Goal: Task Accomplishment & Management: Manage account settings

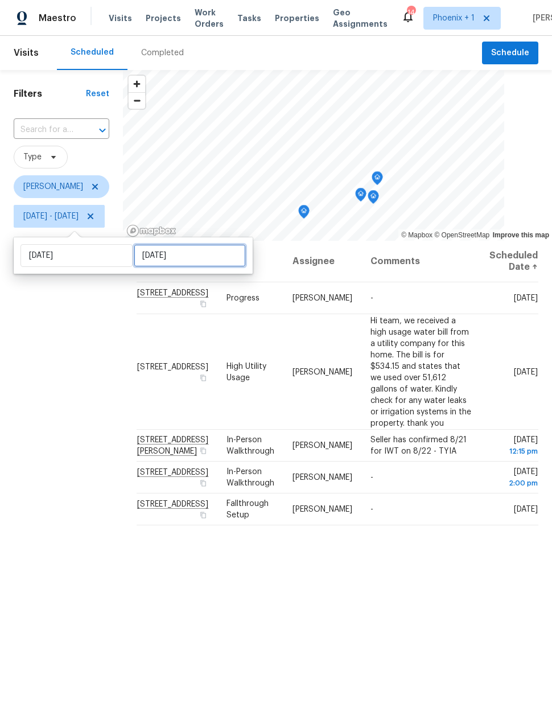
click at [159, 256] on input "[DATE]" at bounding box center [190, 255] width 112 height 23
select select "7"
select select "2025"
select select "8"
select select "2025"
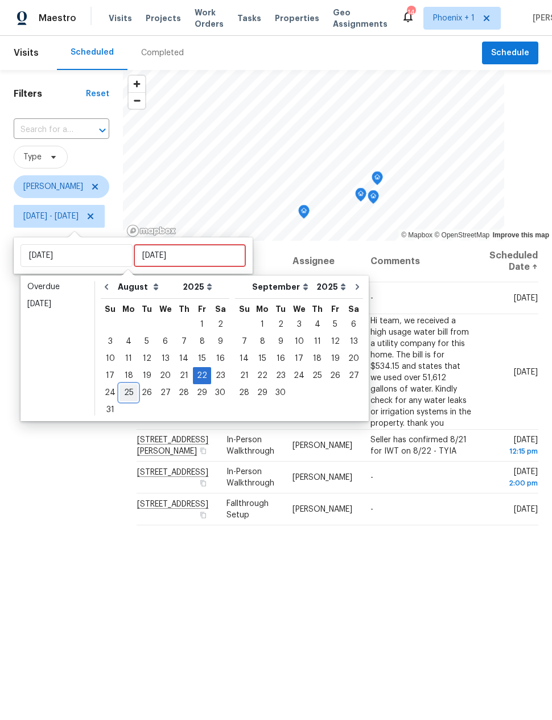
click at [125, 386] on div "25" at bounding box center [129, 393] width 18 height 16
type input "[DATE]"
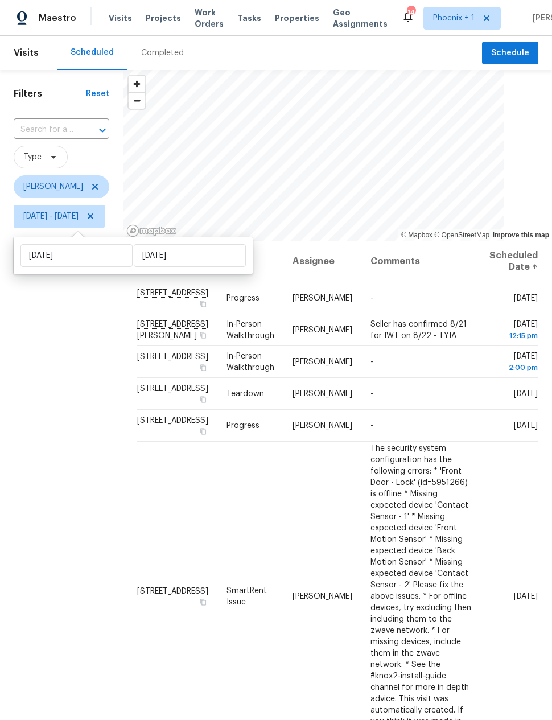
click at [95, 370] on div "Filters Reset ​ Type [PERSON_NAME] [DATE] - [DATE]" at bounding box center [61, 443] width 123 height 747
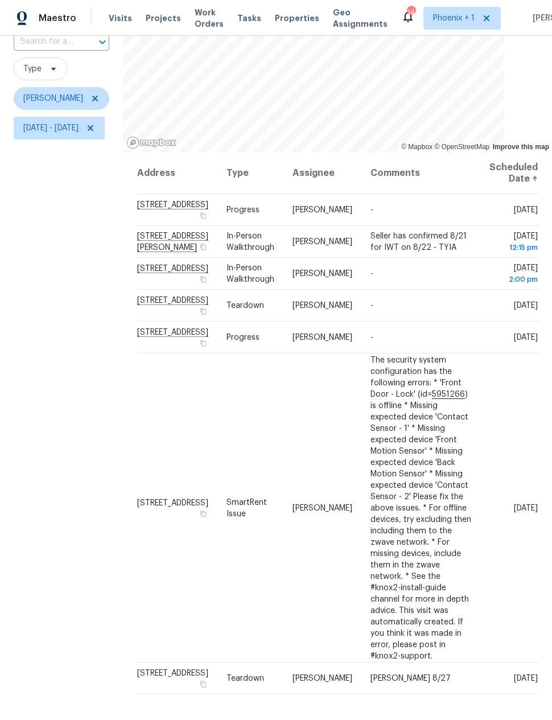
scroll to position [88, 0]
click at [0, 0] on icon at bounding box center [0, 0] width 0 height 0
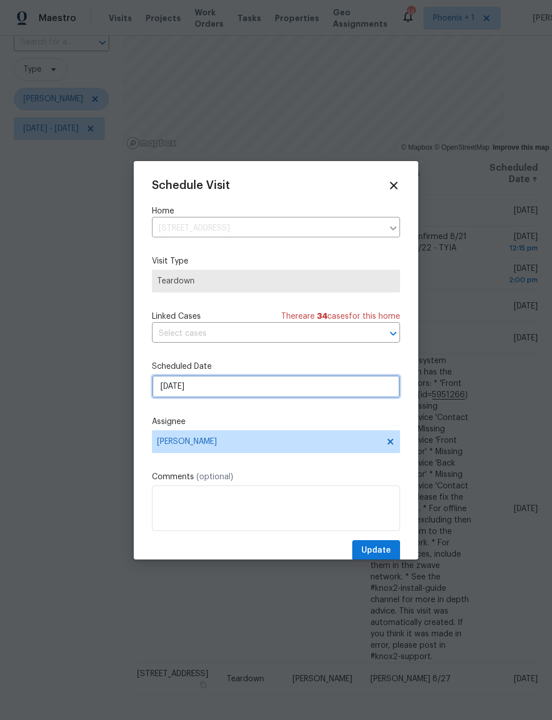
click at [178, 393] on input "[DATE]" at bounding box center [276, 386] width 248 height 23
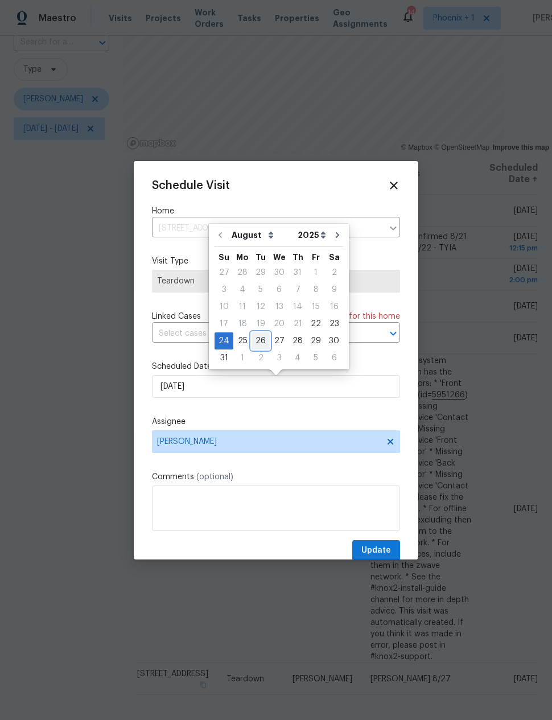
click at [258, 338] on div "26" at bounding box center [261, 341] width 18 height 16
type input "[DATE]"
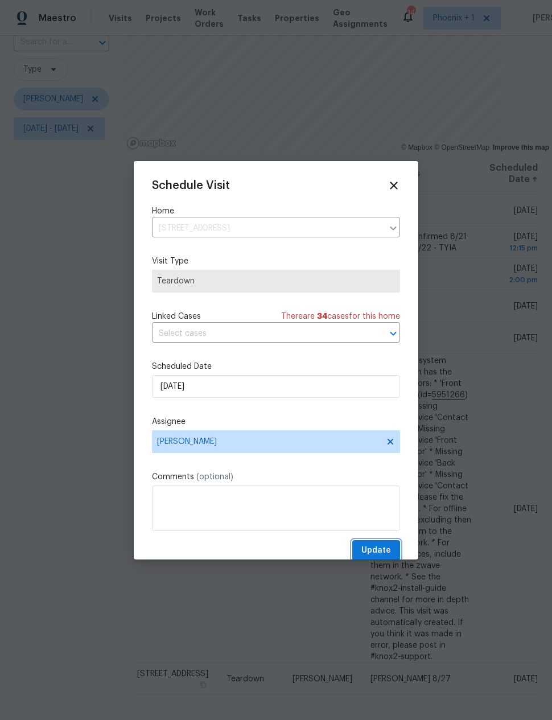
click at [390, 557] on span "Update" at bounding box center [376, 550] width 30 height 14
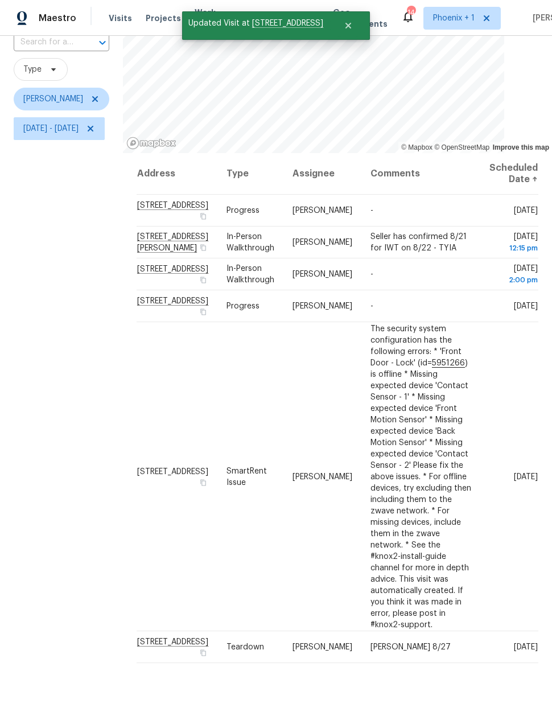
click at [84, 444] on div "Filters Reset ​ Type [PERSON_NAME] [DATE] - [DATE]" at bounding box center [61, 355] width 123 height 747
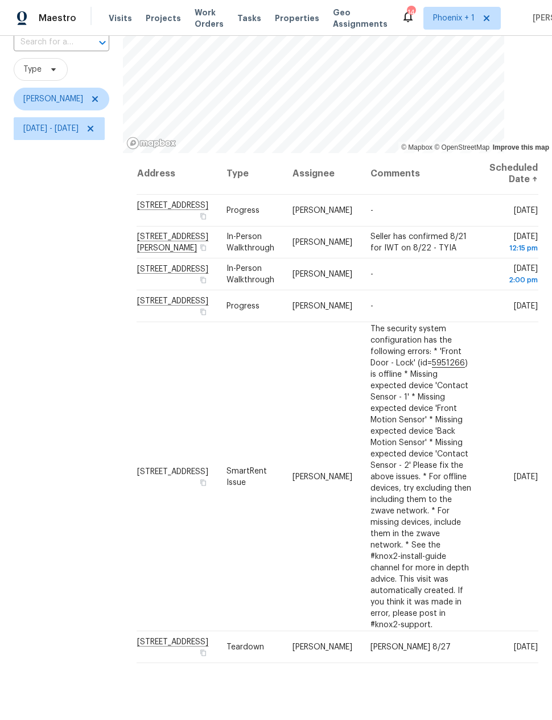
click at [83, 446] on div "Filters Reset ​ Type [PERSON_NAME] [DATE] - [DATE]" at bounding box center [61, 355] width 123 height 747
click at [0, 0] on icon at bounding box center [0, 0] width 0 height 0
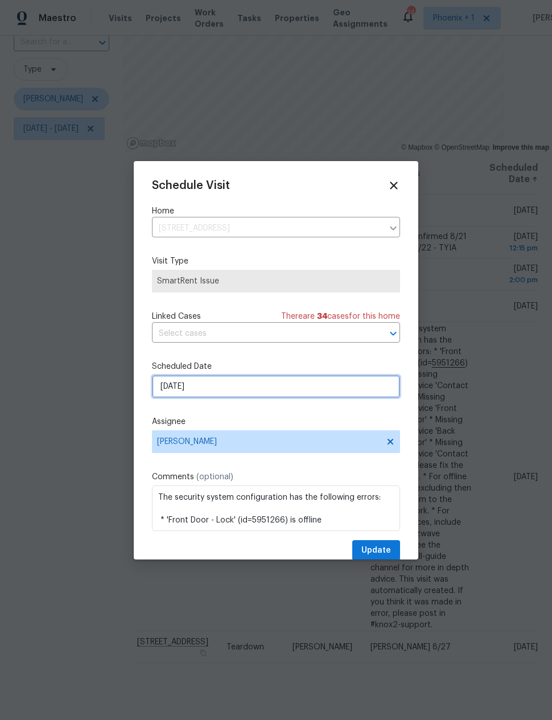
click at [277, 384] on input "[DATE]" at bounding box center [276, 386] width 248 height 23
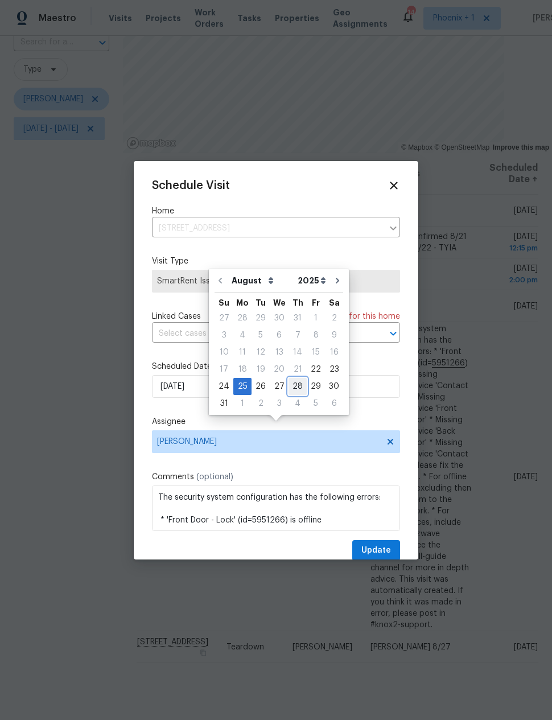
click at [293, 378] on div "28" at bounding box center [298, 386] width 18 height 16
type input "[DATE]"
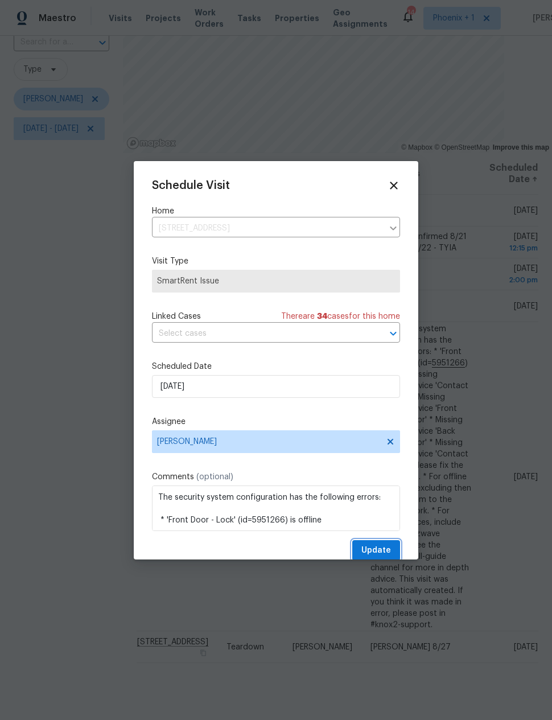
click at [384, 550] on span "Update" at bounding box center [376, 550] width 30 height 14
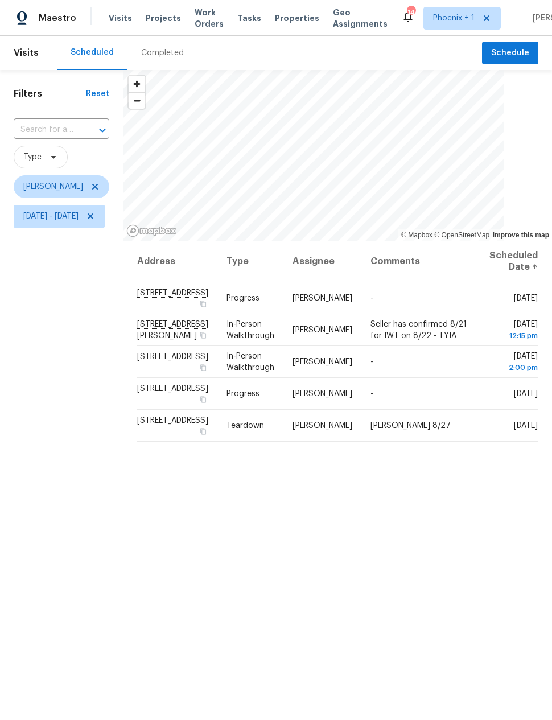
scroll to position [0, 0]
